Goal: Transaction & Acquisition: Purchase product/service

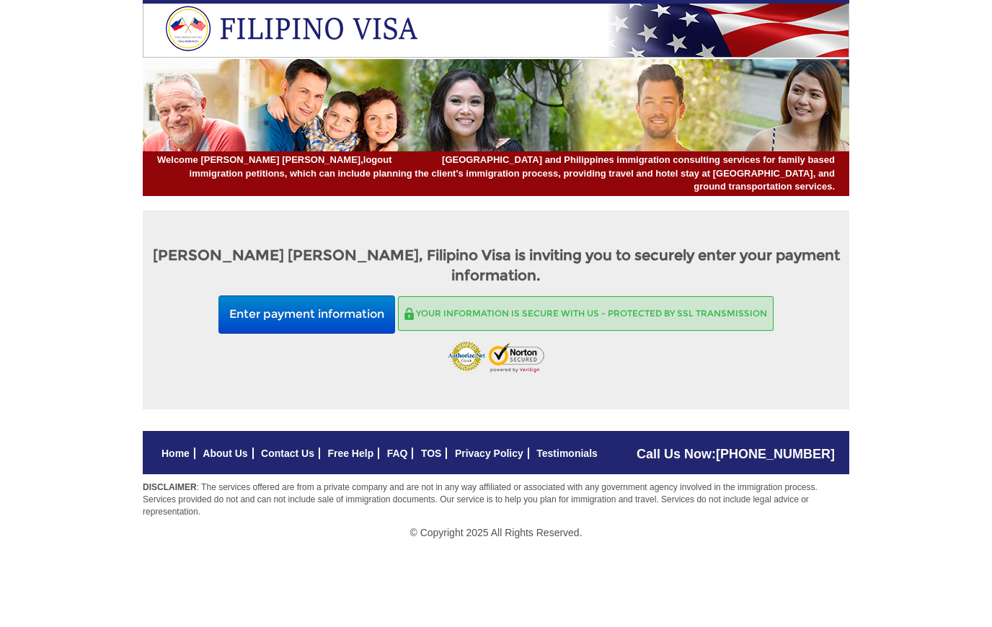
click at [342, 296] on button "Enter payment information" at bounding box center [306, 315] width 177 height 38
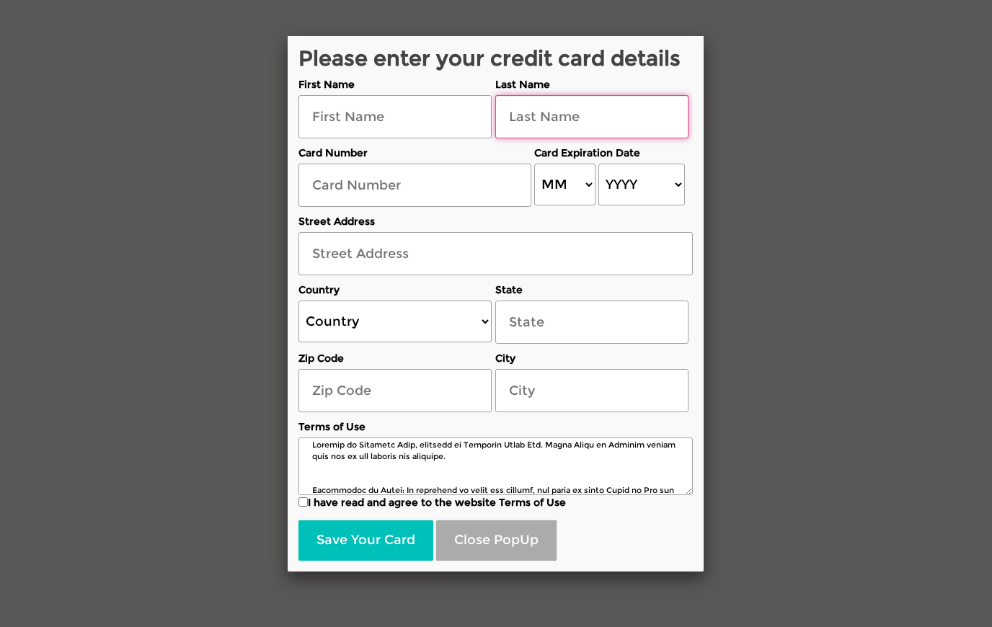
click at [543, 138] on input "text" at bounding box center [591, 116] width 193 height 43
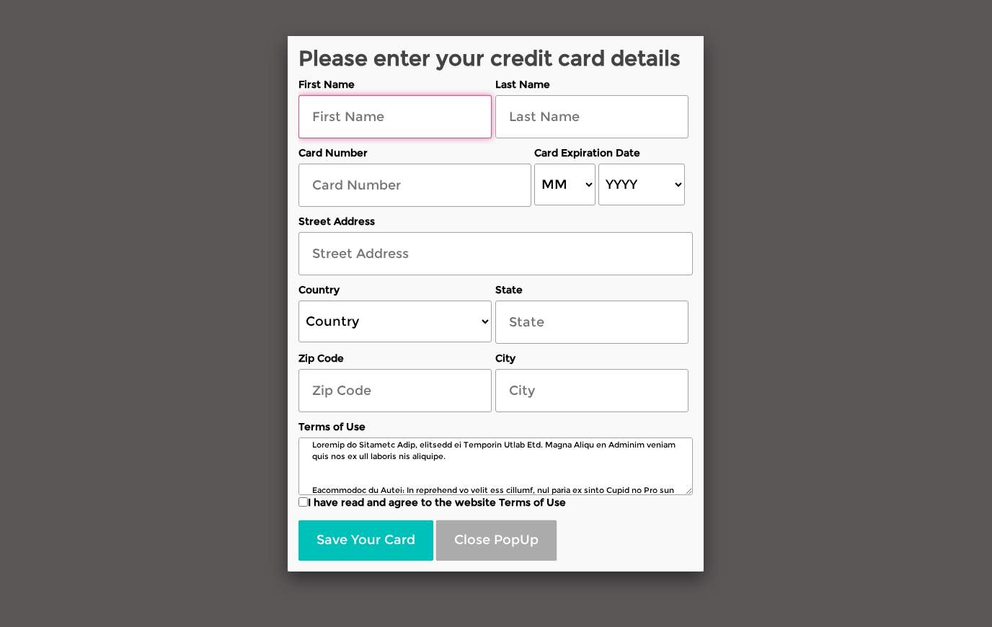
click at [365, 138] on input "text" at bounding box center [394, 116] width 193 height 43
type input "William"
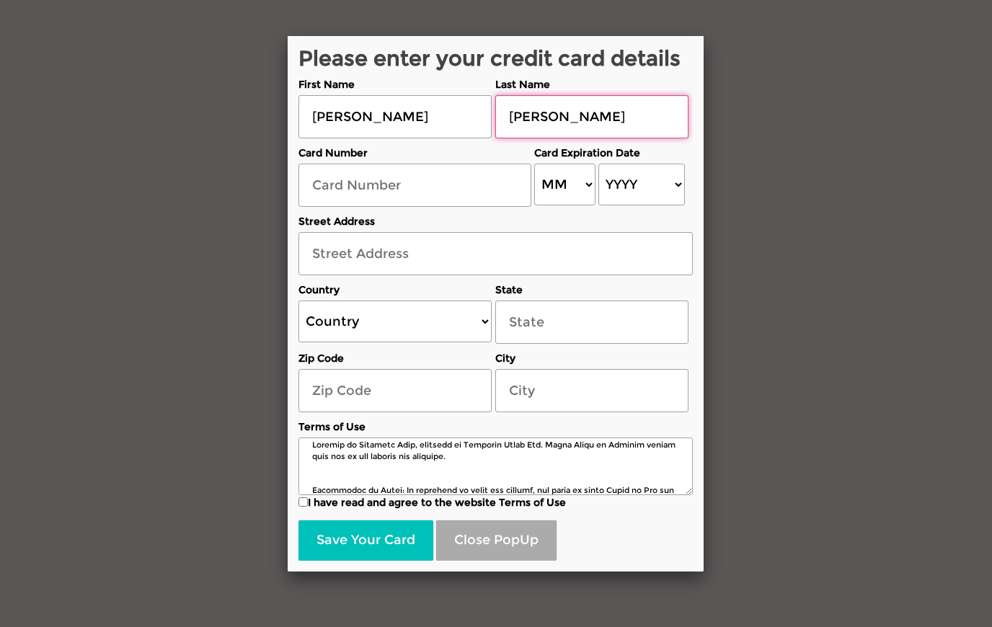
type input "Allison"
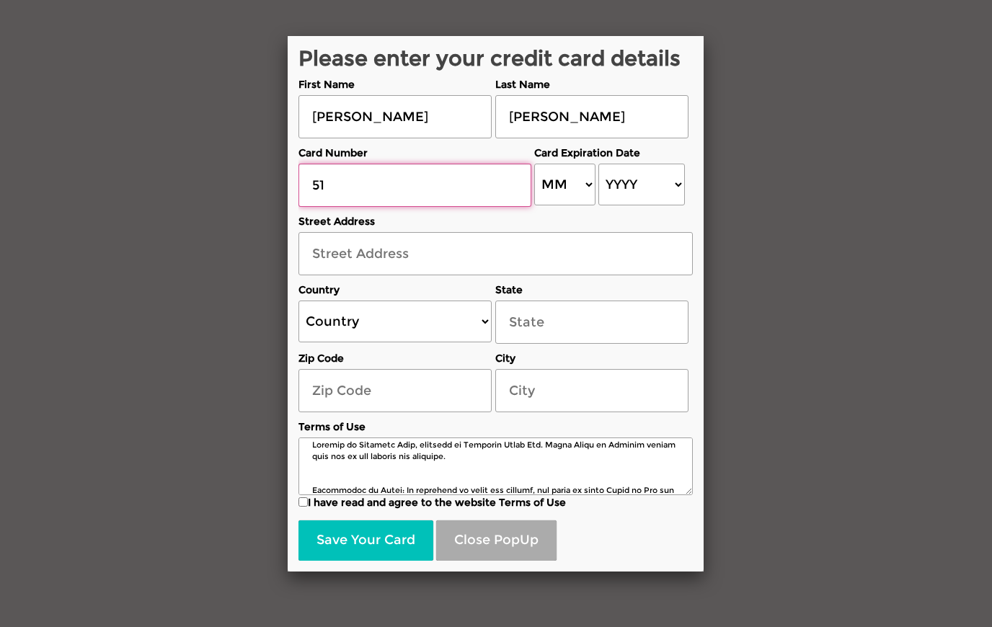
type input "5"
type input "5122304694556893"
select select "10"
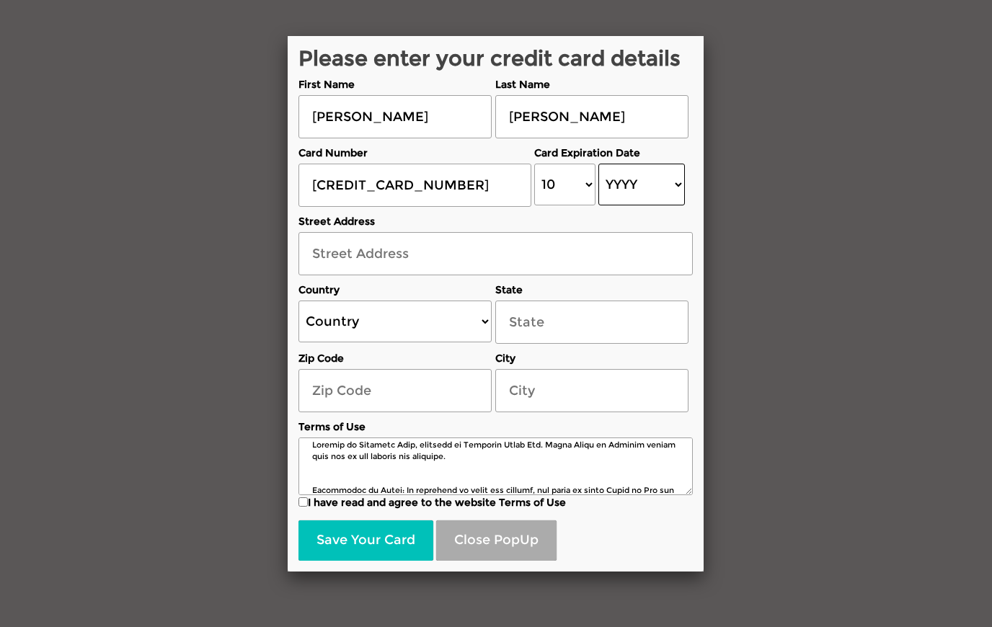
select select "2029"
click at [407, 275] on input "text" at bounding box center [495, 253] width 394 height 43
click at [397, 275] on input "text" at bounding box center [495, 253] width 394 height 43
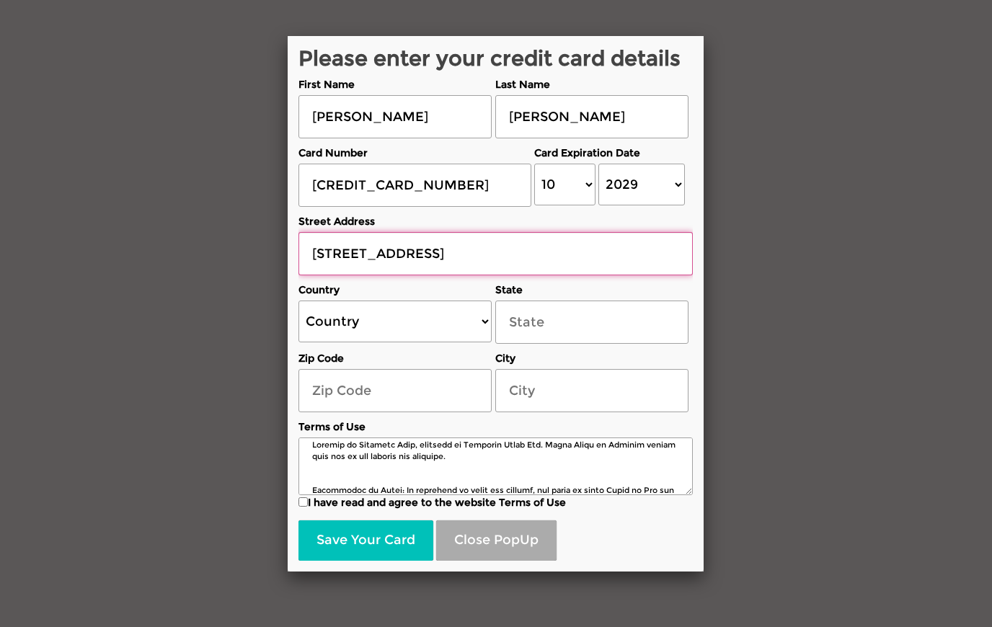
type input "1460 Pine Warbler Pl #3402"
select select "US"
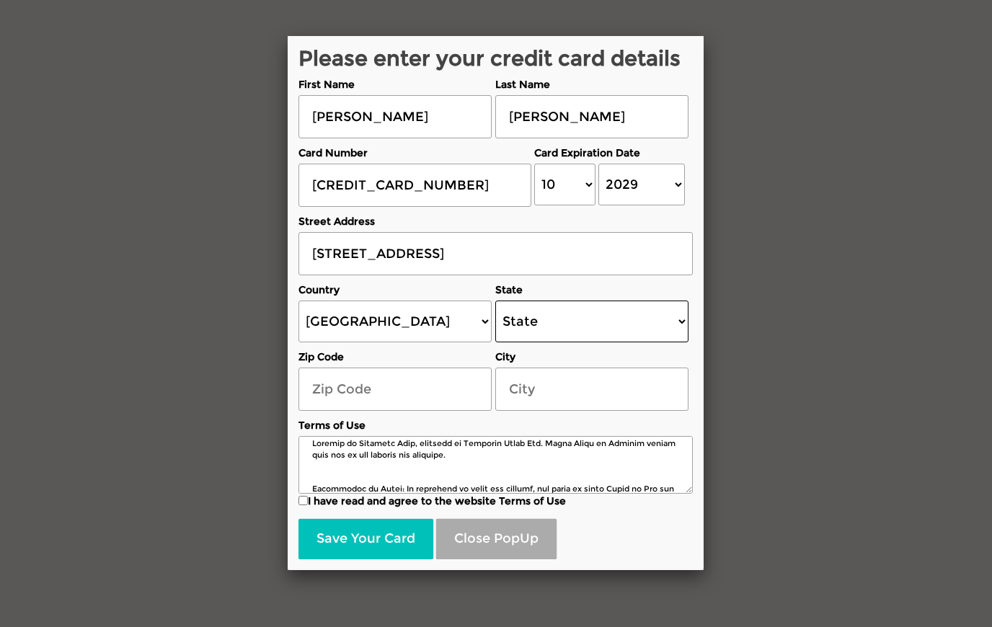
select select "[US_STATE]"
click at [344, 411] on input "text" at bounding box center [394, 389] width 193 height 43
type input "34240"
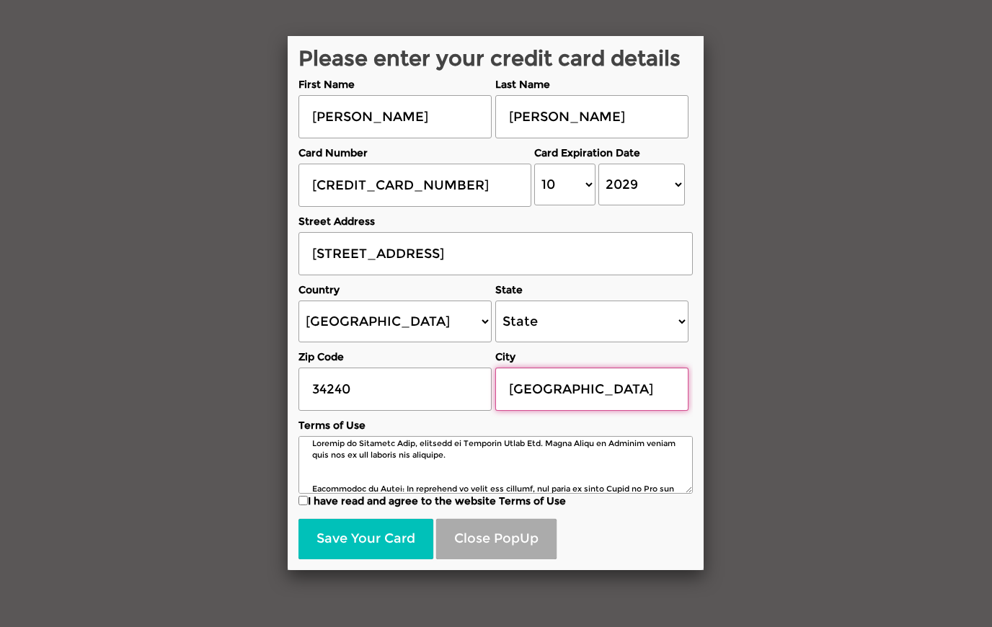
type input "Sarasota"
click at [303, 505] on input "I have read and agree to the website Terms of Use" at bounding box center [302, 500] width 9 height 9
checkbox input "true"
click at [368, 559] on button "Save Your Card" at bounding box center [365, 539] width 135 height 40
